Goal: Transaction & Acquisition: Book appointment/travel/reservation

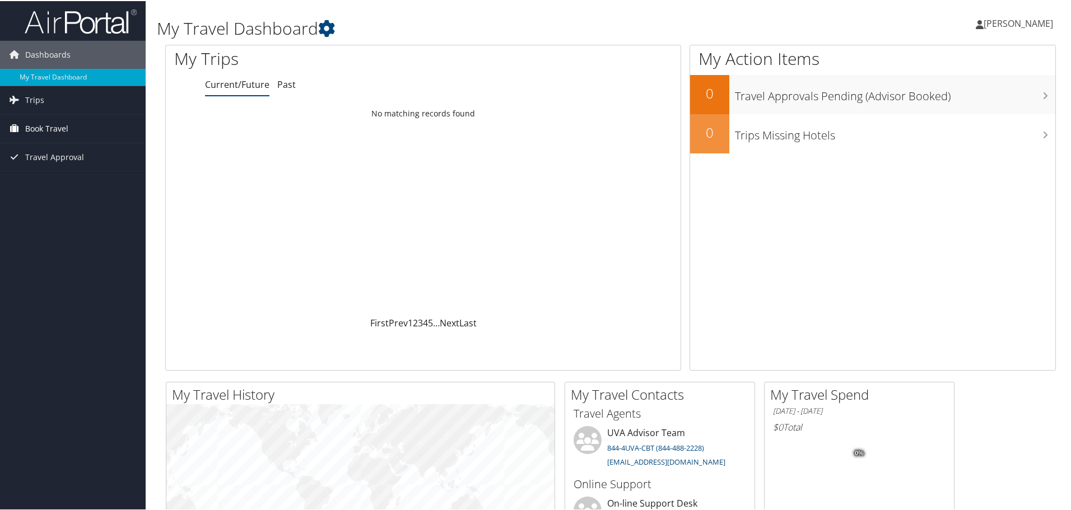
click at [37, 124] on span "Book Travel" at bounding box center [46, 128] width 43 height 28
click at [52, 184] on link "Book/Manage Online Trips" at bounding box center [73, 183] width 146 height 17
